Goal: Transaction & Acquisition: Purchase product/service

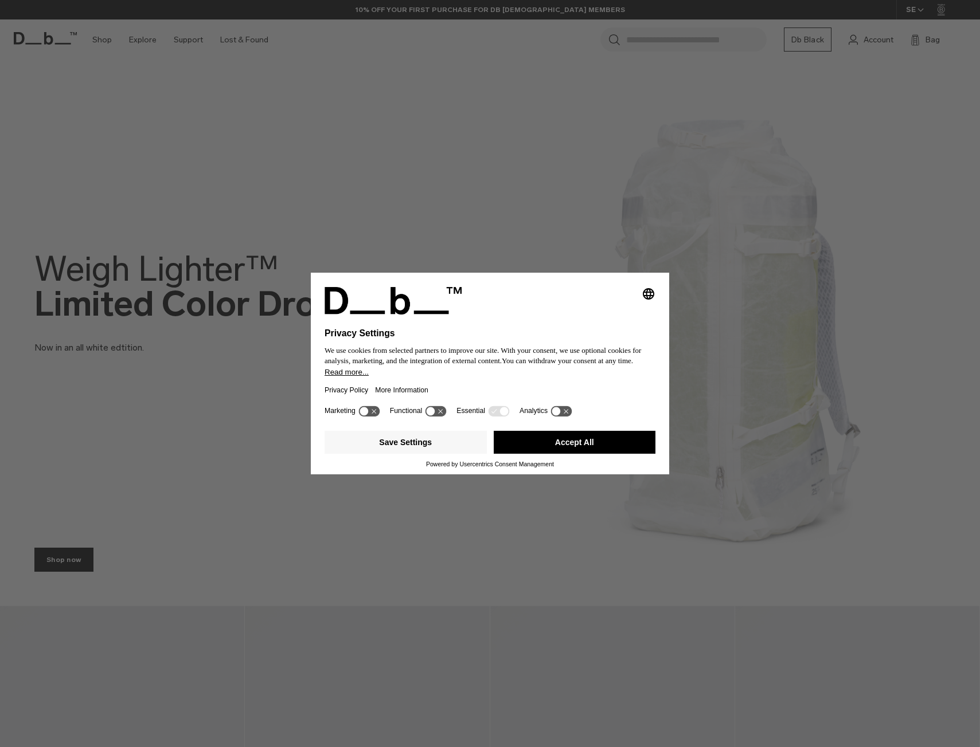
click at [570, 435] on button "Accept All" at bounding box center [575, 442] width 162 height 23
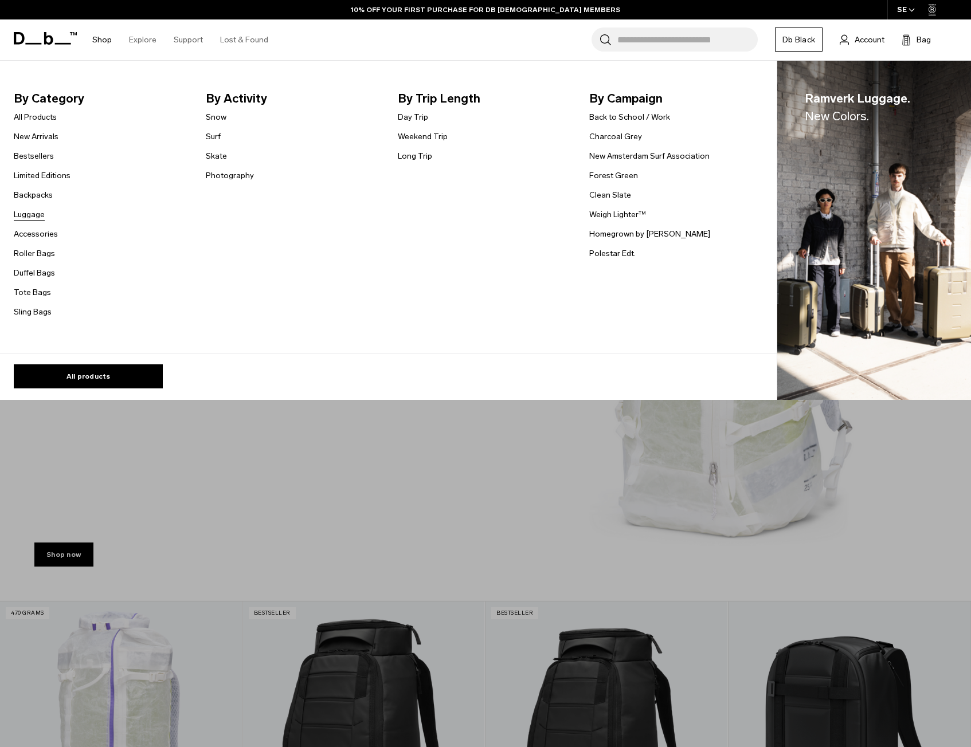
click at [37, 214] on link "Luggage" at bounding box center [29, 215] width 31 height 12
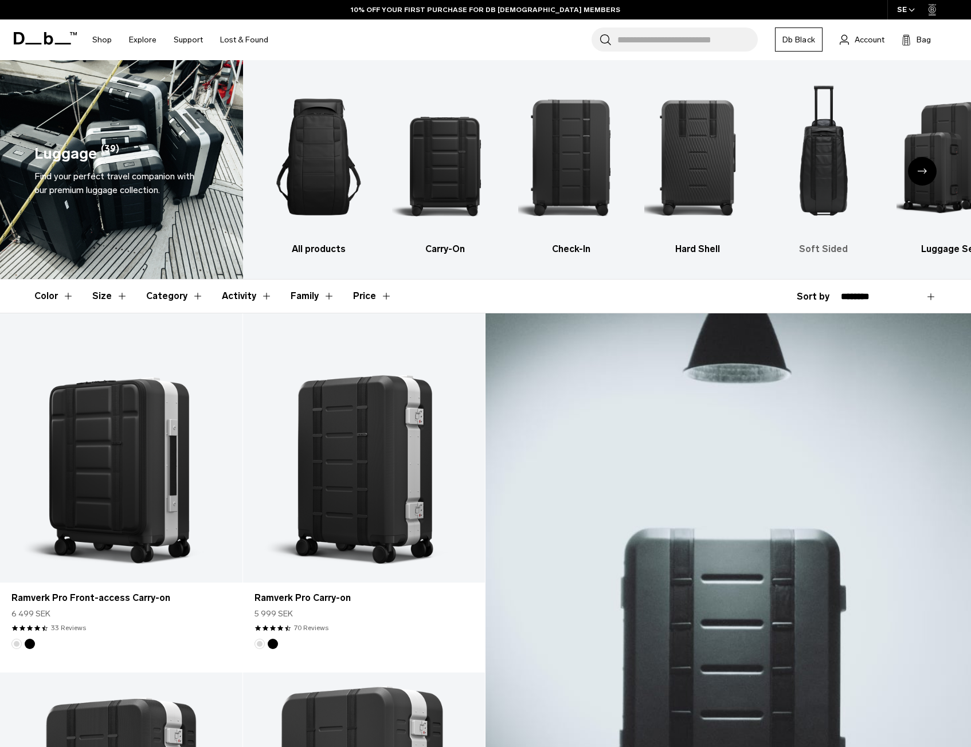
click at [796, 190] on img "5 / 6" at bounding box center [823, 156] width 106 height 159
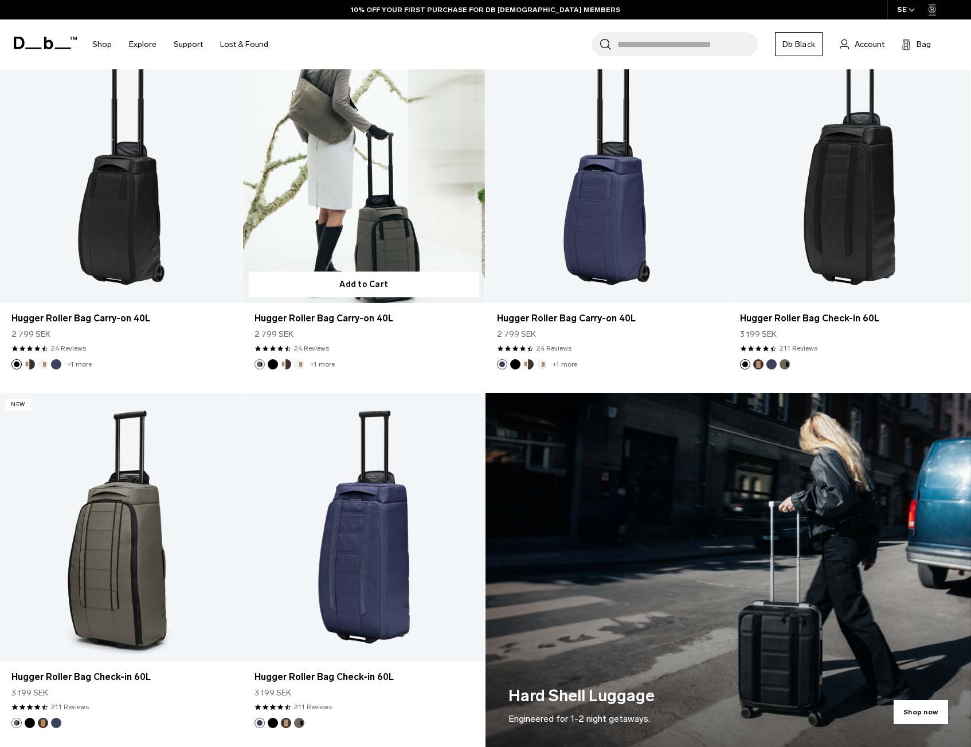
scroll to position [287, 0]
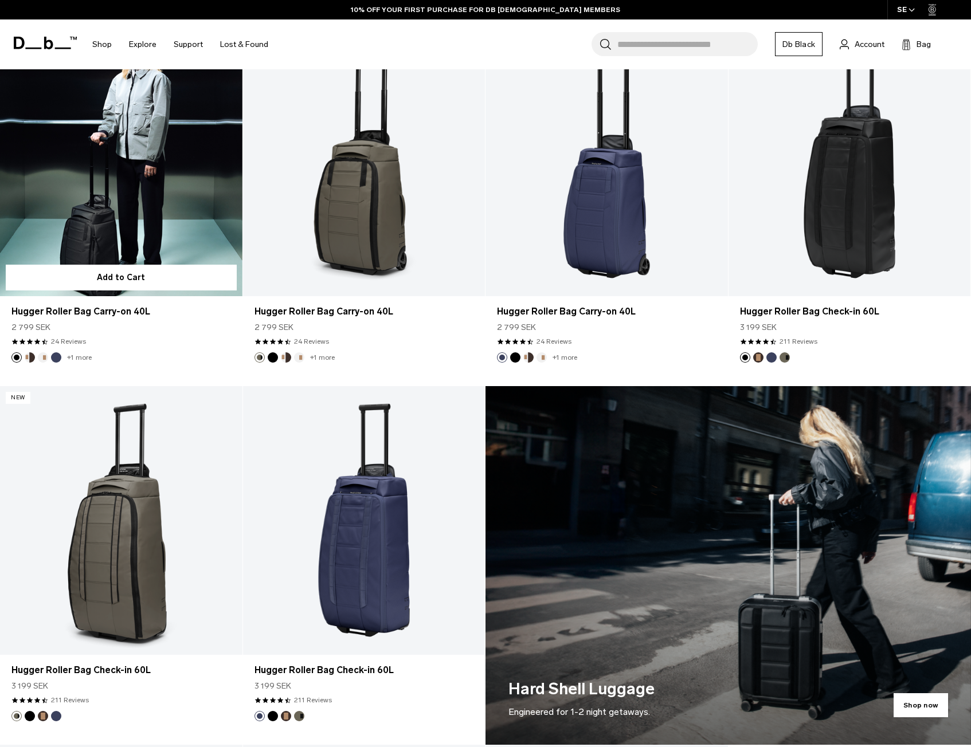
click at [137, 229] on link "Hugger Roller Bag Carry-on 40L" at bounding box center [121, 161] width 242 height 269
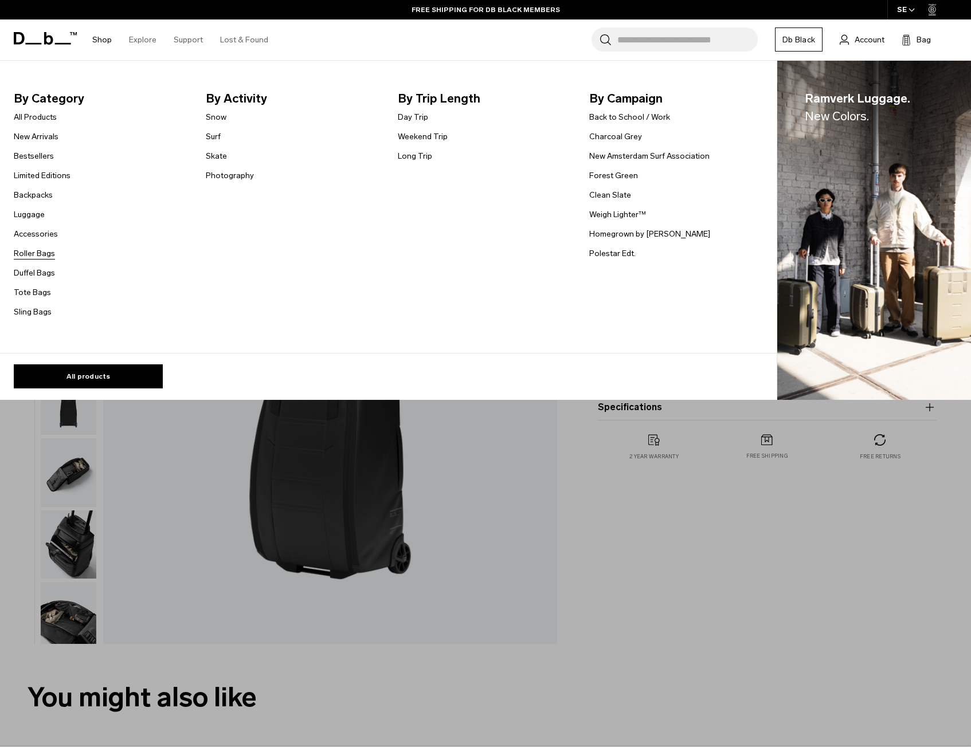
click at [28, 254] on link "Roller Bags" at bounding box center [34, 254] width 41 height 12
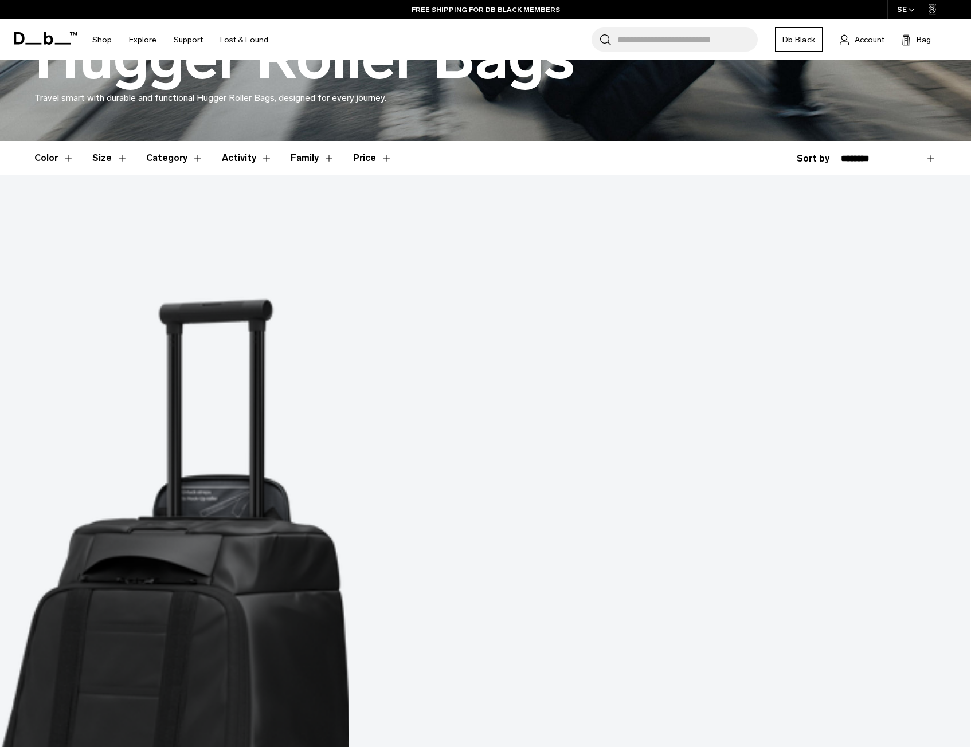
scroll to position [229, 0]
